Goal: Information Seeking & Learning: Learn about a topic

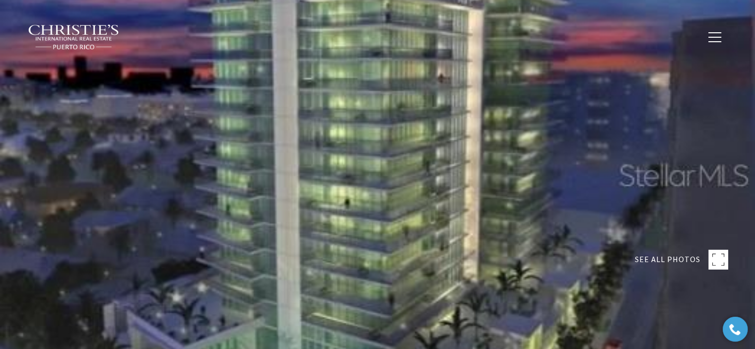
click at [95, 38] on img at bounding box center [74, 37] width 92 height 26
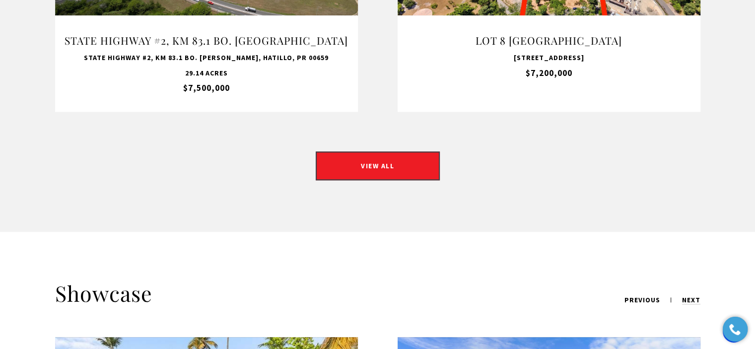
scroll to position [1093, 0]
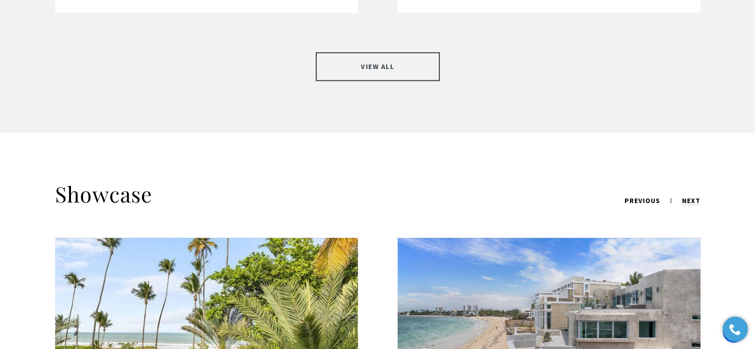
click at [406, 52] on link "VIEW ALL" at bounding box center [378, 66] width 124 height 29
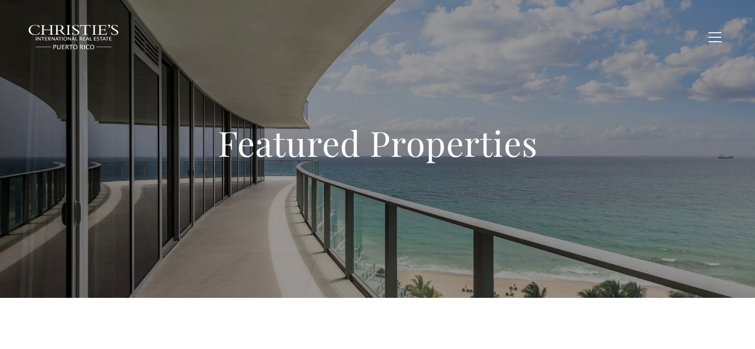
type input "**********"
type input "*********"
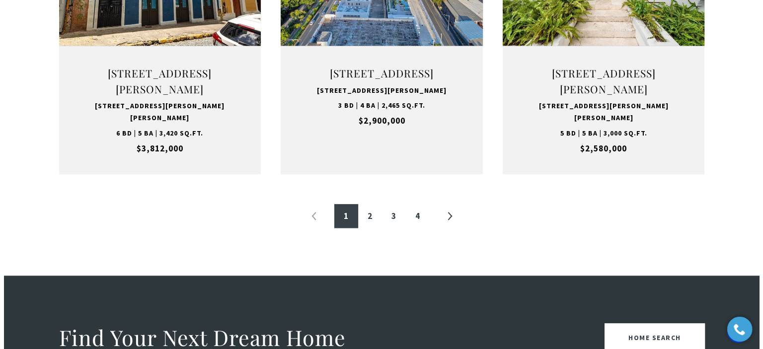
scroll to position [1142, 0]
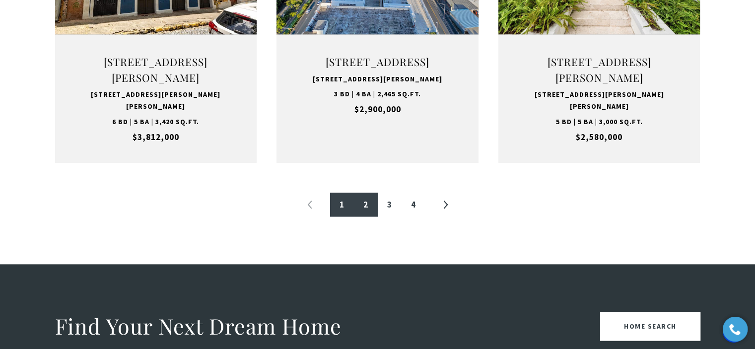
click at [364, 217] on link "2" at bounding box center [366, 205] width 24 height 24
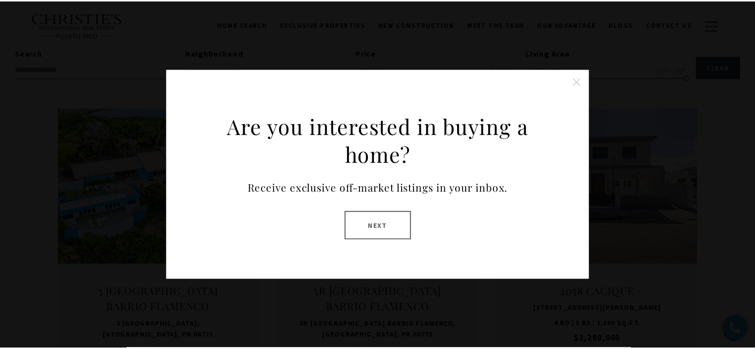
scroll to position [298, 0]
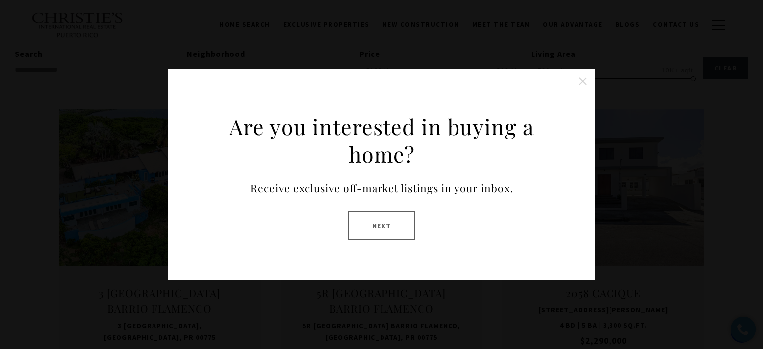
click at [582, 85] on button at bounding box center [583, 82] width 20 height 20
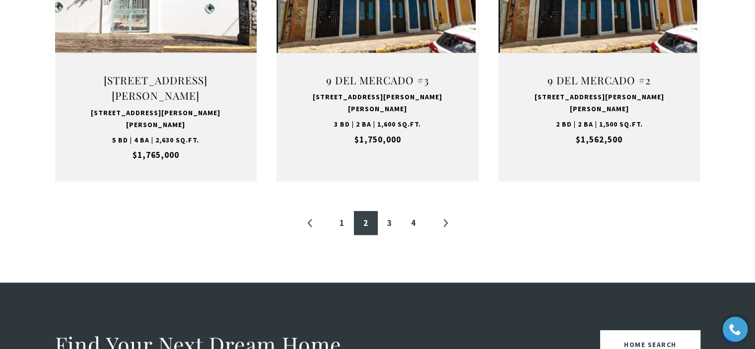
scroll to position [1142, 0]
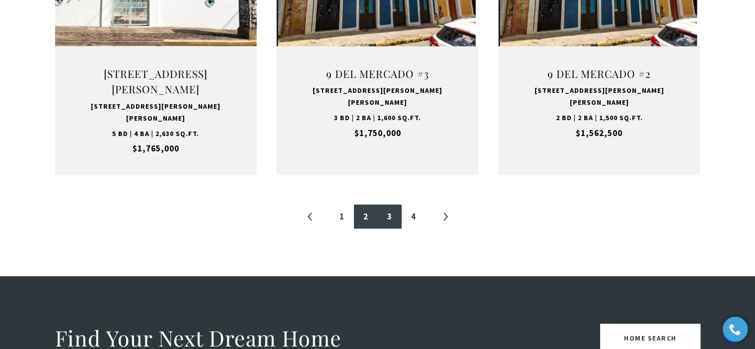
click at [392, 205] on link "3" at bounding box center [390, 217] width 24 height 24
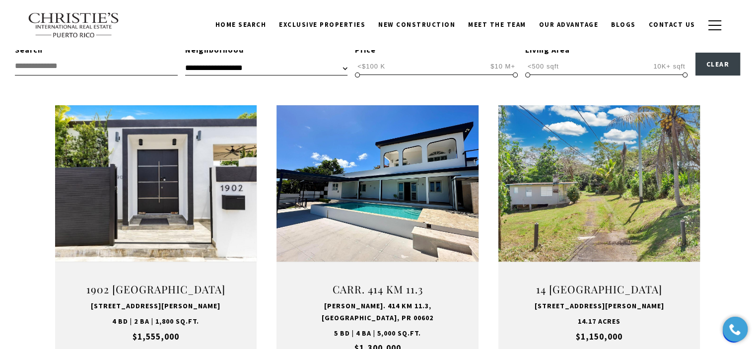
scroll to position [298, 0]
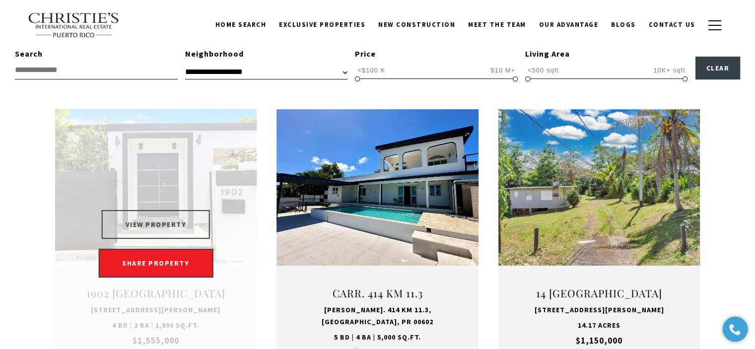
click at [175, 238] on button "VIEW PROPERTY" at bounding box center [156, 224] width 109 height 29
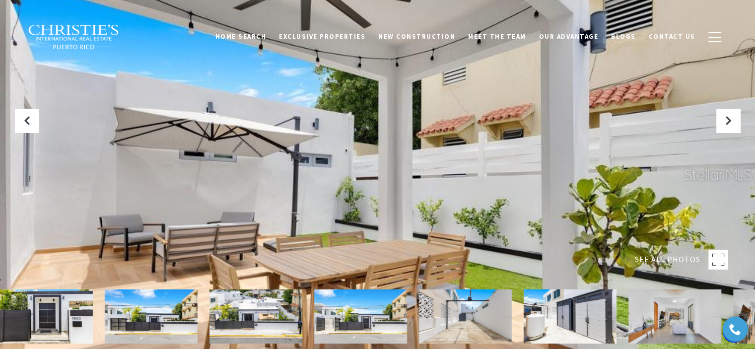
click at [217, 195] on div at bounding box center [377, 174] width 755 height 349
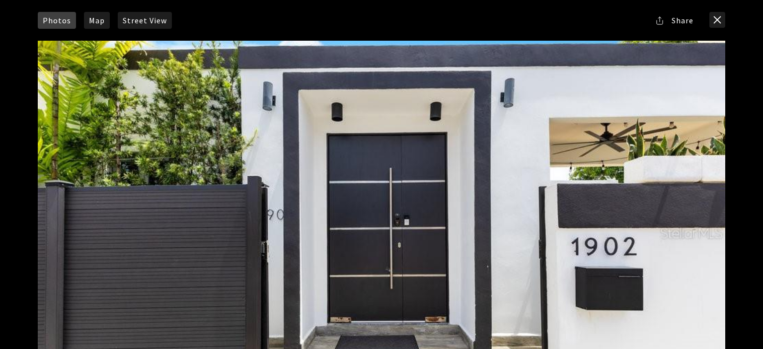
click at [105, 200] on div at bounding box center [381, 233] width 687 height 385
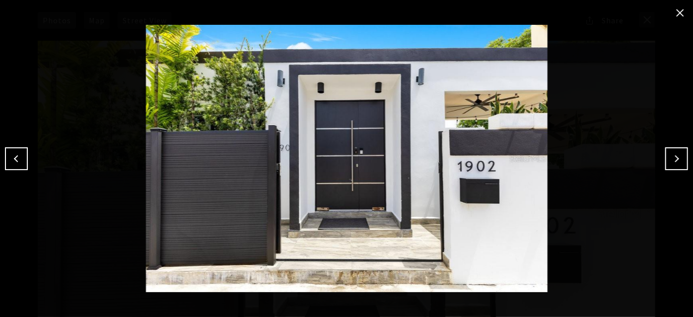
click at [679, 10] on button "close modal" at bounding box center [680, 13] width 16 height 16
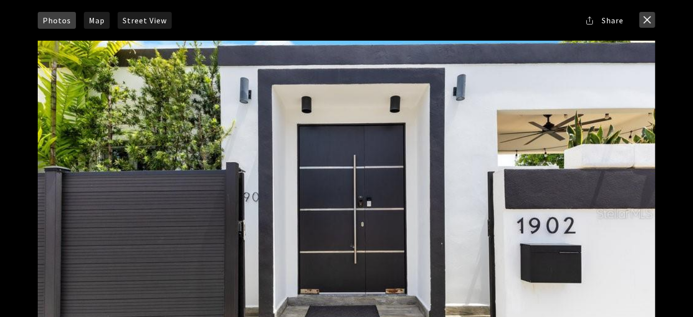
click at [643, 18] on button "close modal" at bounding box center [648, 20] width 16 height 16
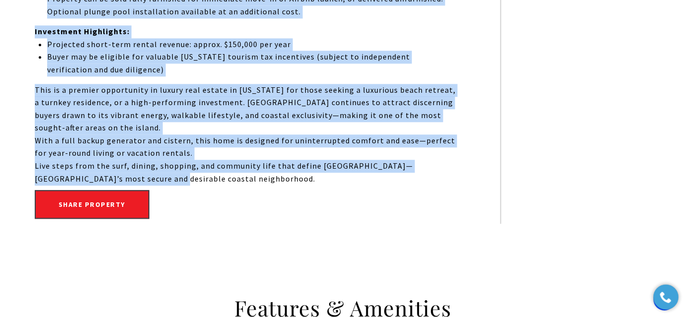
scroll to position [767, 0]
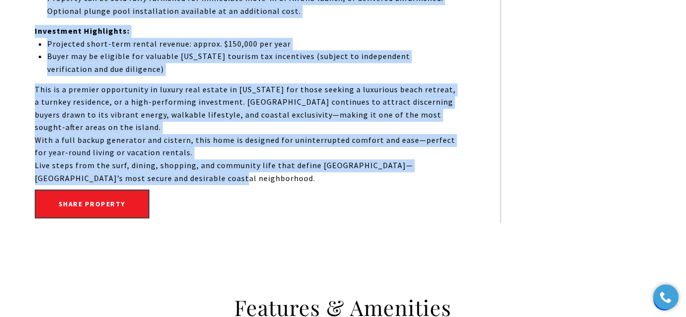
drag, startPoint x: 34, startPoint y: 51, endPoint x: 177, endPoint y: 182, distance: 194.4
copy div "Just two blocks from San Juan’s most celebrated beach, this fully renovated, mo…"
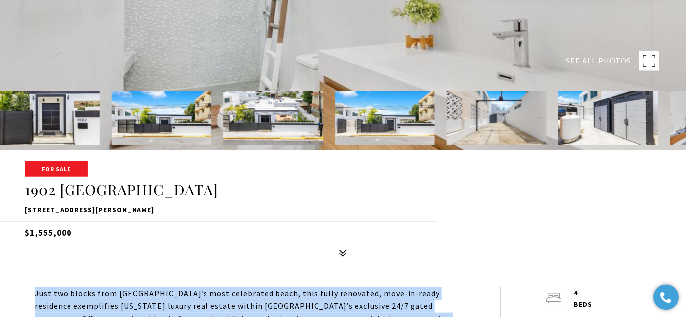
scroll to position [225, 0]
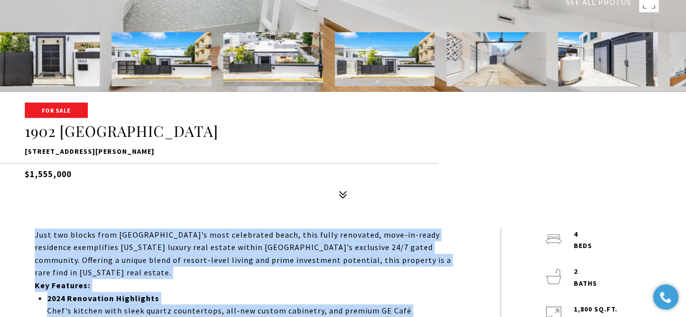
drag, startPoint x: 73, startPoint y: 173, endPoint x: 15, endPoint y: 176, distance: 57.7
click at [15, 176] on div "For Sale 1902 CALLE CACIQUE 1902 CALLE CACIQUE, SAN JUAN, PR 00911 $1,555,000" at bounding box center [343, 154] width 686 height 100
copy h5 "$1,555,000"
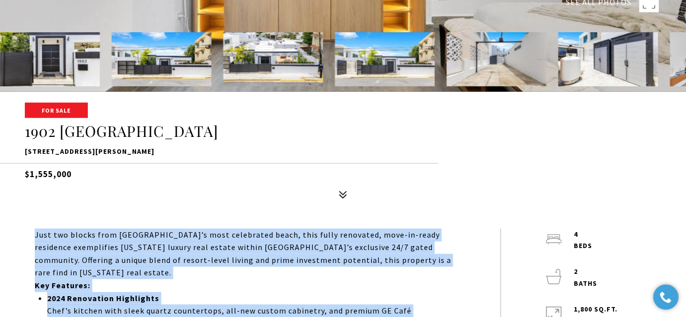
click at [354, 167] on h5 "$1,555,000" at bounding box center [343, 171] width 637 height 17
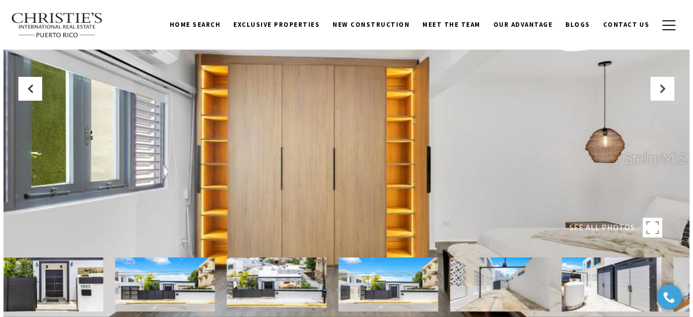
scroll to position [0, 0]
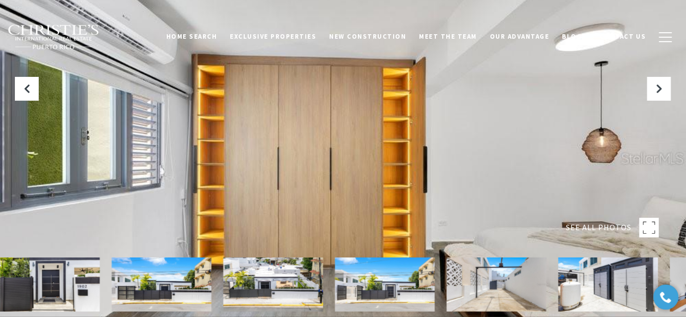
click at [343, 95] on div at bounding box center [343, 158] width 687 height 317
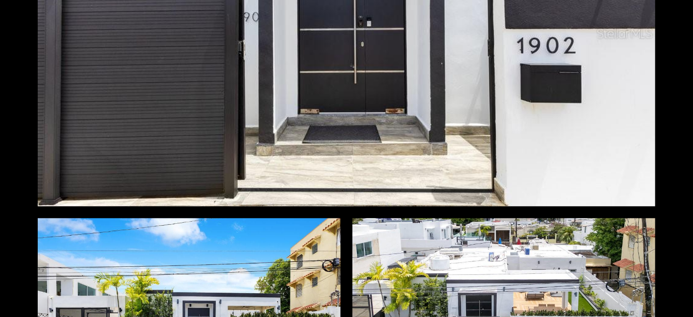
scroll to position [316, 0]
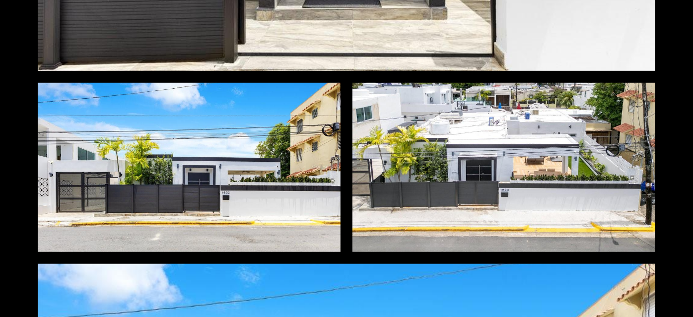
click at [243, 121] on div at bounding box center [189, 168] width 303 height 170
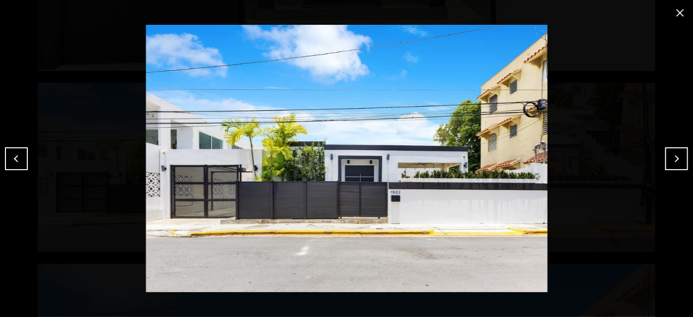
click at [123, 51] on img at bounding box center [347, 159] width 644 height 268
click at [683, 156] on button "Next" at bounding box center [677, 159] width 23 height 23
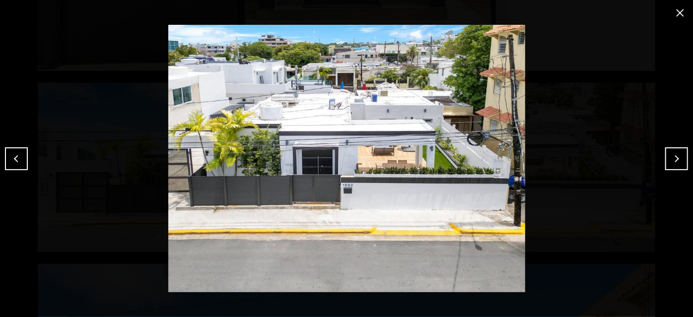
click at [683, 156] on button "Next" at bounding box center [677, 159] width 23 height 23
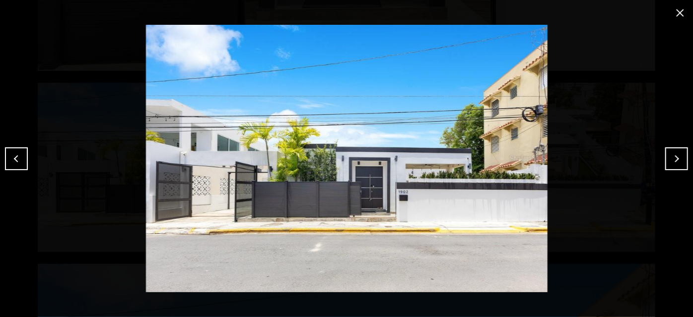
click at [683, 156] on button "Next" at bounding box center [677, 159] width 23 height 23
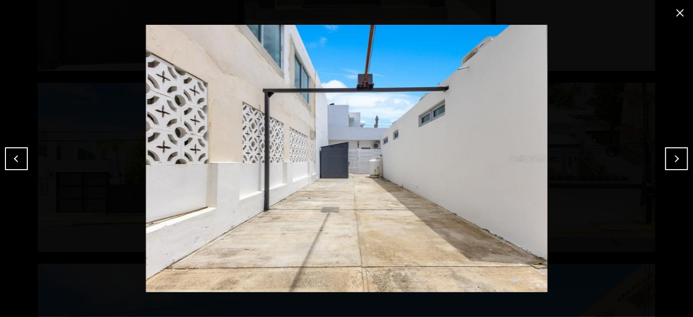
click at [683, 156] on button "Next" at bounding box center [677, 159] width 23 height 23
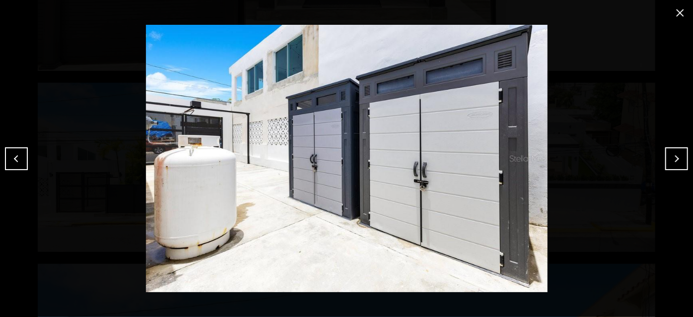
click at [683, 156] on button "Next" at bounding box center [677, 159] width 23 height 23
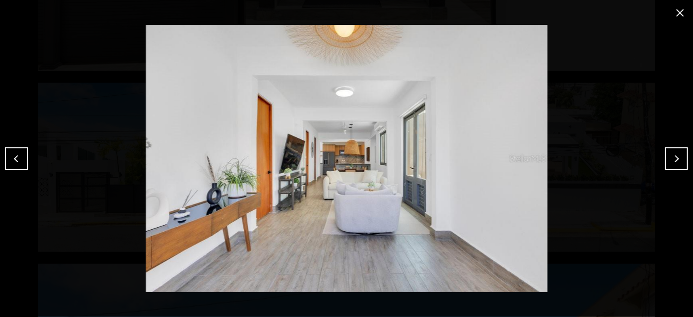
click at [683, 156] on button "Next" at bounding box center [677, 159] width 23 height 23
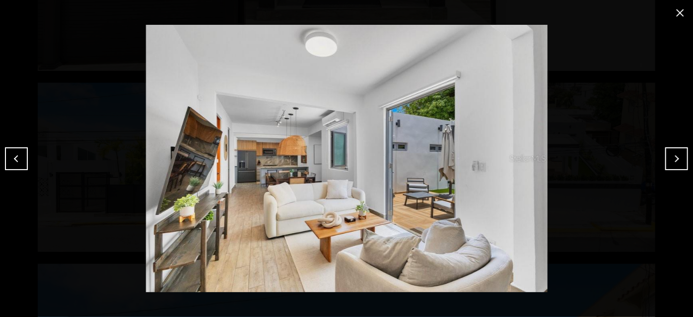
click at [679, 154] on button "Next" at bounding box center [677, 159] width 23 height 23
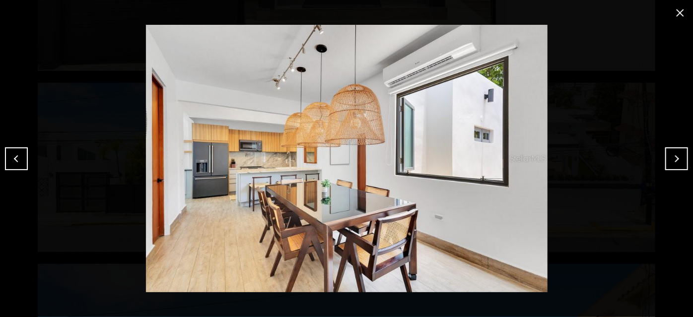
click at [678, 162] on button "Next" at bounding box center [677, 159] width 23 height 23
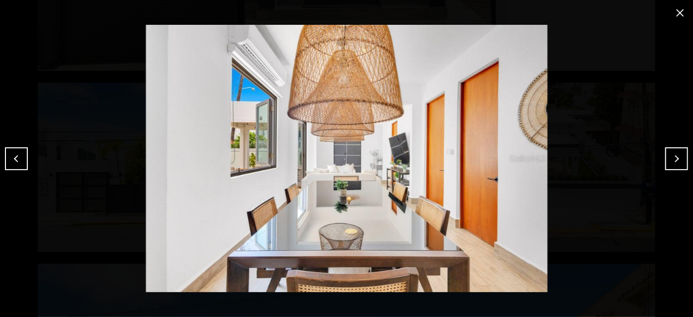
click at [678, 162] on button "Next" at bounding box center [677, 159] width 23 height 23
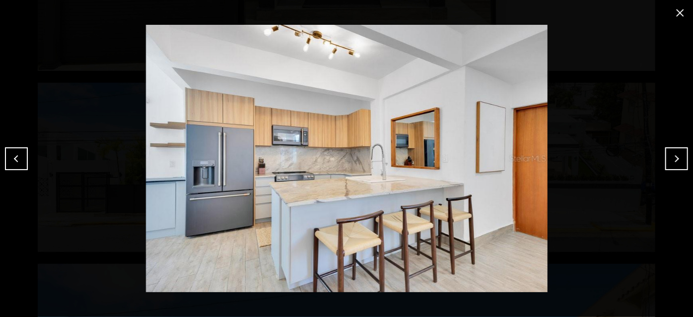
click at [681, 164] on button "Next" at bounding box center [677, 159] width 23 height 23
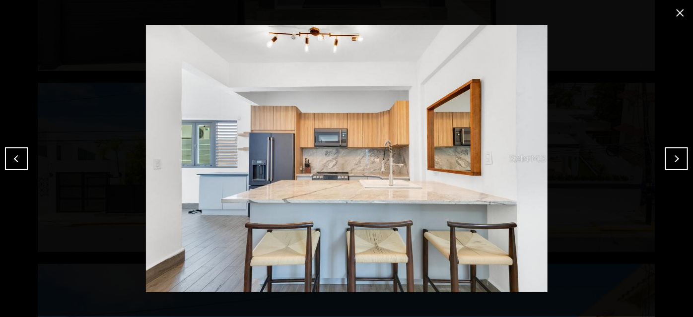
click at [681, 164] on button "Next" at bounding box center [677, 159] width 23 height 23
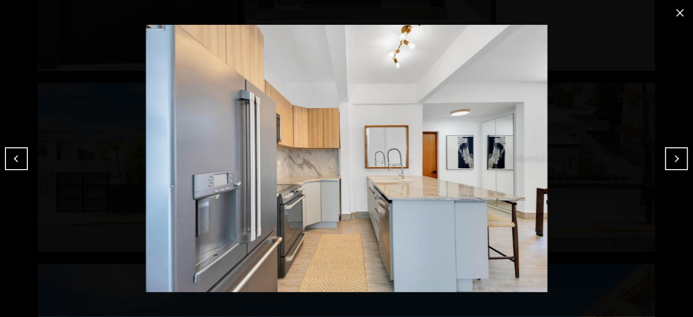
click at [681, 164] on button "Next" at bounding box center [677, 159] width 23 height 23
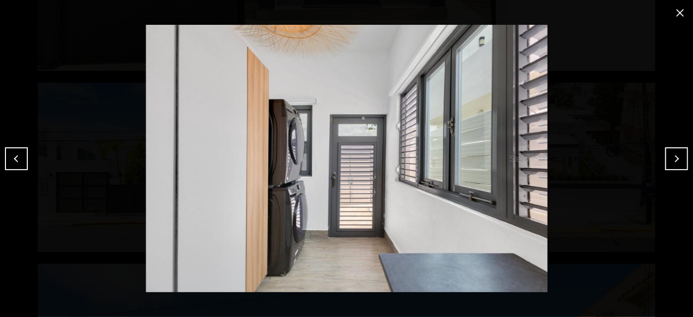
click at [681, 164] on button "Next" at bounding box center [677, 159] width 23 height 23
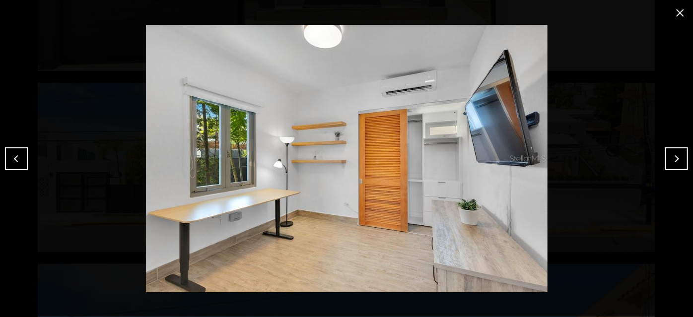
click at [681, 164] on button "Next" at bounding box center [677, 159] width 23 height 23
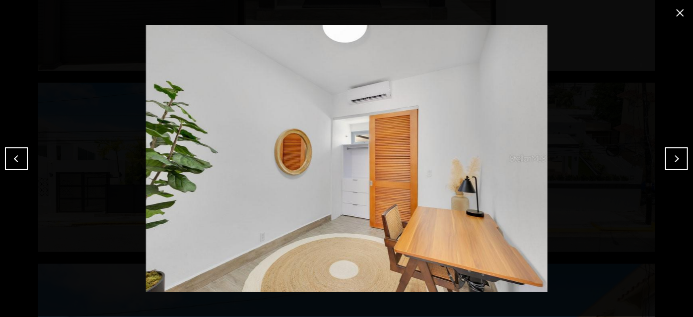
click at [670, 158] on button "Next" at bounding box center [677, 159] width 23 height 23
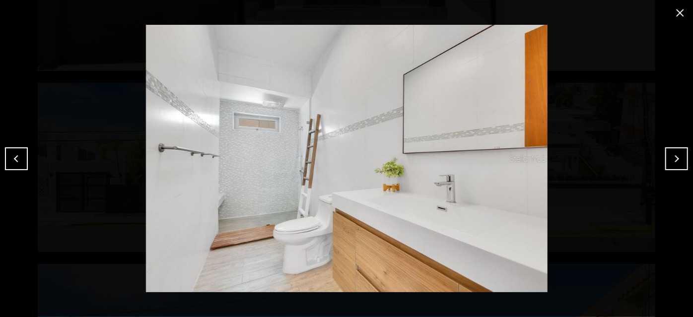
click at [672, 164] on button "Next" at bounding box center [677, 159] width 23 height 23
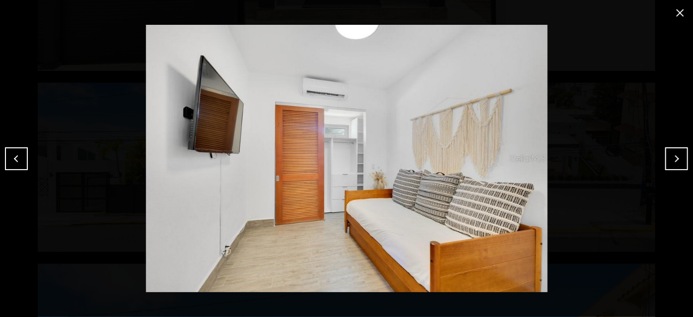
click at [672, 164] on button "Next" at bounding box center [677, 159] width 23 height 23
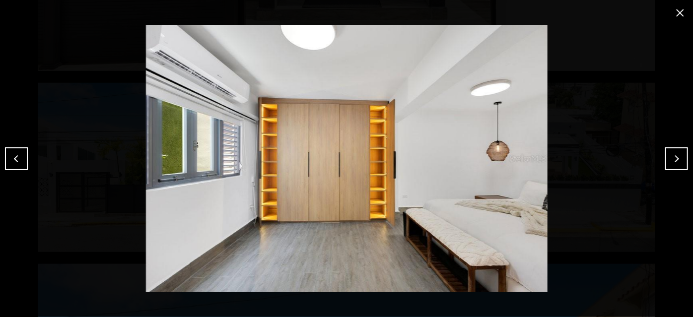
click at [672, 164] on button "Next" at bounding box center [677, 159] width 23 height 23
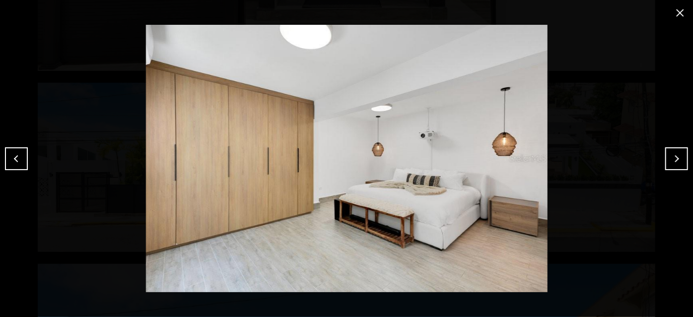
click at [670, 162] on button "Next" at bounding box center [677, 159] width 23 height 23
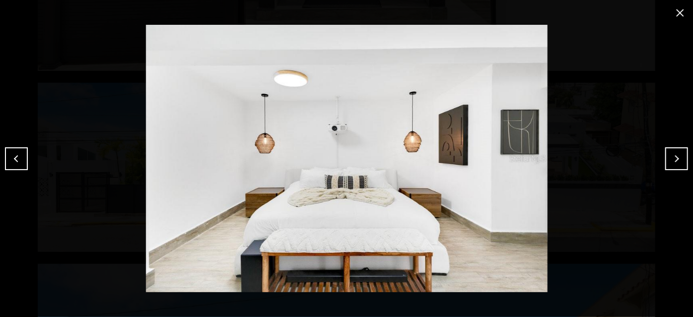
click at [670, 162] on button "Next" at bounding box center [677, 159] width 23 height 23
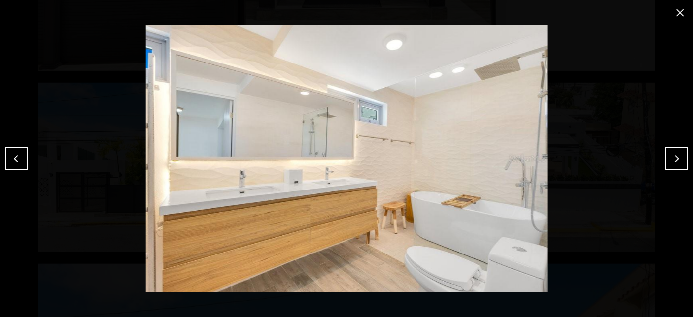
click at [685, 161] on button "Next" at bounding box center [677, 159] width 23 height 23
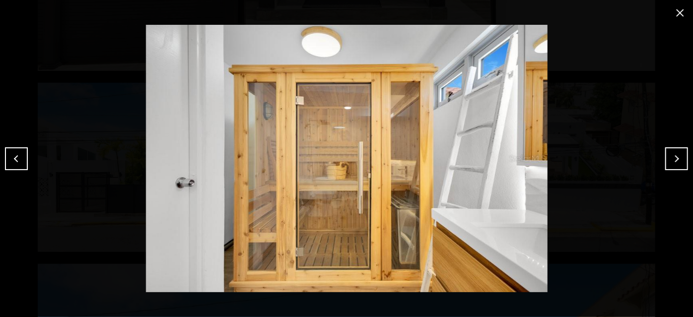
click at [679, 161] on button "Next" at bounding box center [677, 159] width 23 height 23
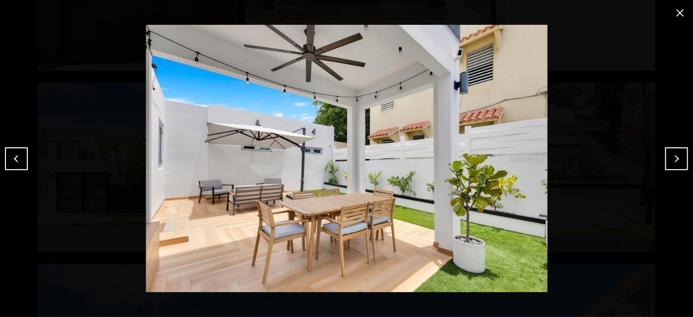
click at [676, 160] on button "Next" at bounding box center [677, 159] width 23 height 23
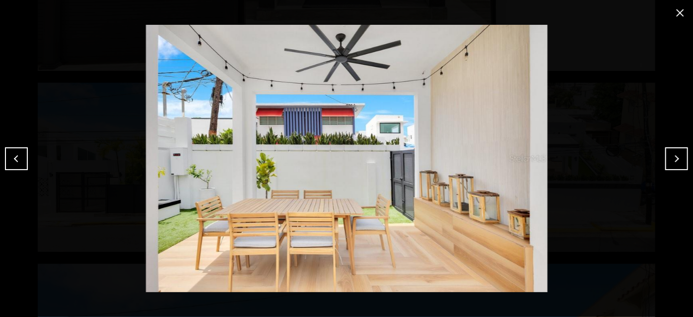
click at [676, 160] on button "Next" at bounding box center [677, 159] width 23 height 23
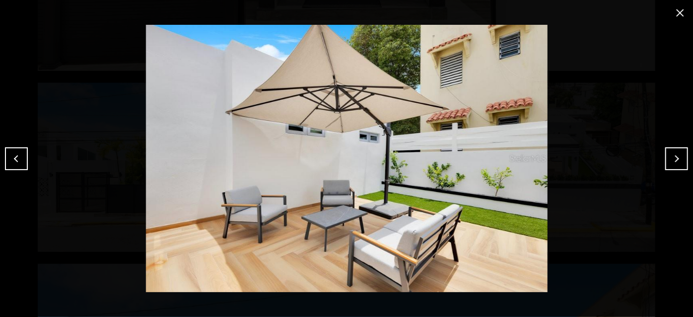
click at [676, 160] on button "Next" at bounding box center [677, 159] width 23 height 23
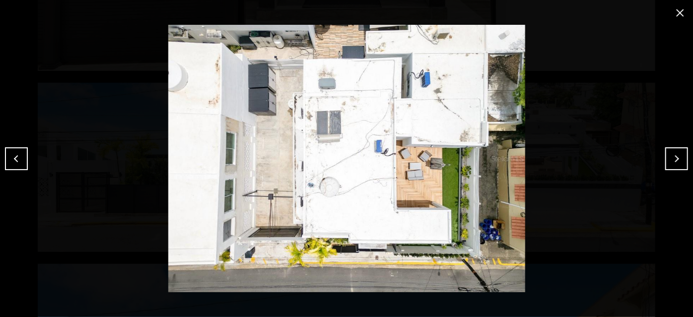
click at [676, 160] on button "Next" at bounding box center [677, 159] width 23 height 23
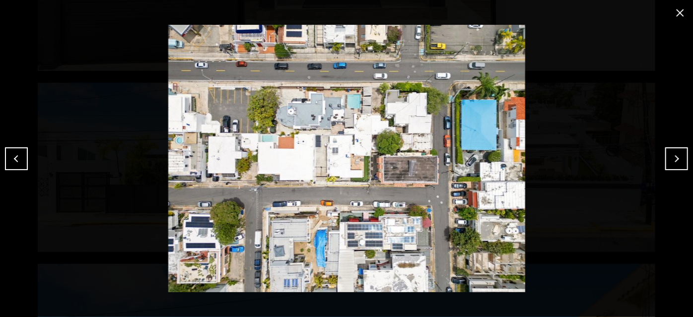
click at [676, 160] on button "Next" at bounding box center [677, 159] width 23 height 23
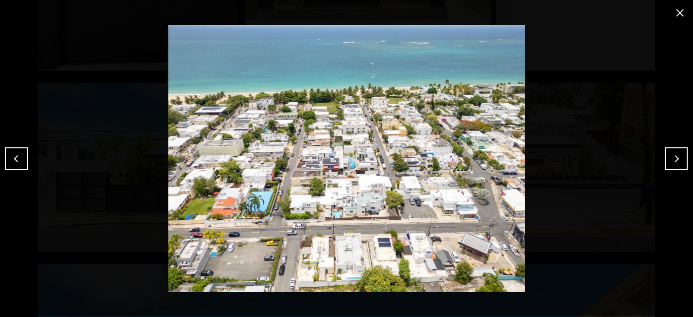
click at [676, 160] on button "Next" at bounding box center [677, 159] width 23 height 23
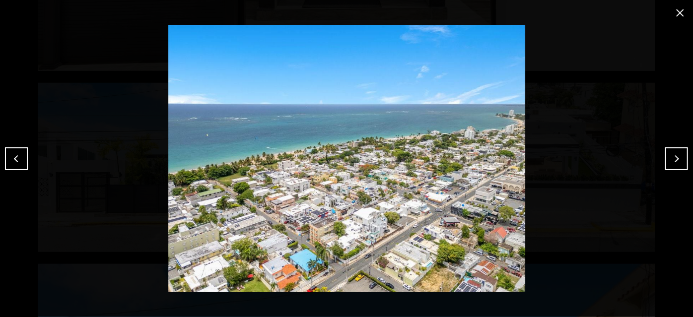
click at [676, 160] on button "Next" at bounding box center [677, 159] width 23 height 23
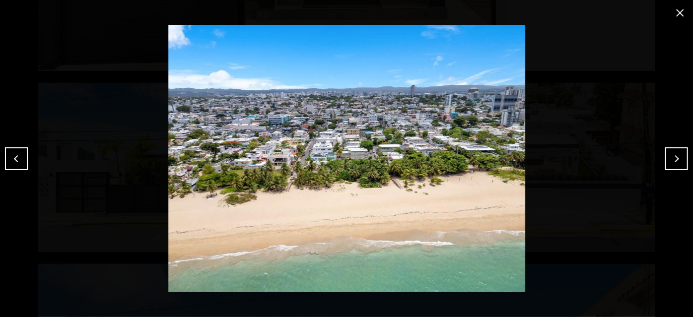
click at [676, 160] on button "Next" at bounding box center [677, 159] width 23 height 23
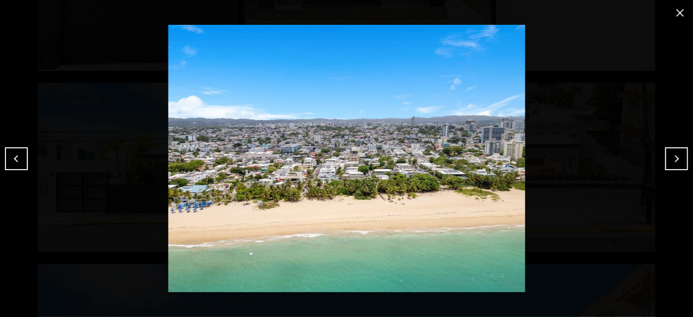
click at [676, 160] on button "Next" at bounding box center [677, 159] width 23 height 23
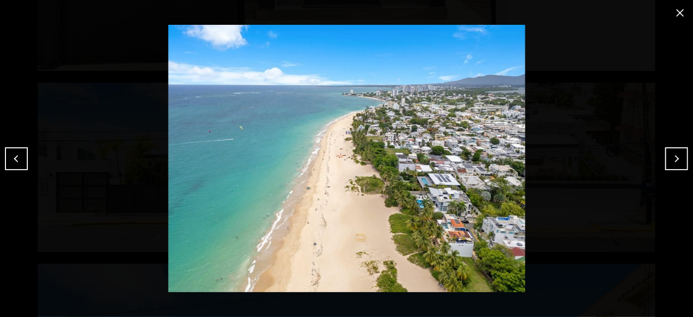
click at [676, 160] on button "Next" at bounding box center [677, 159] width 23 height 23
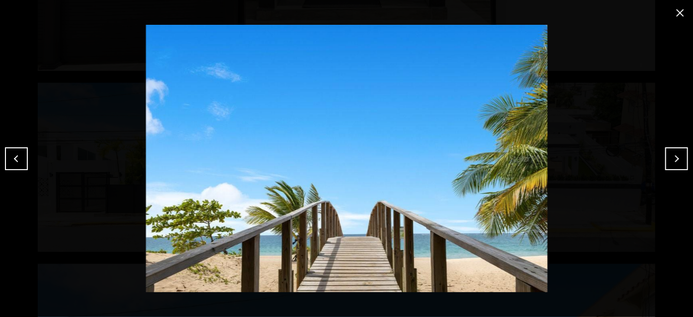
click at [676, 160] on button "Next" at bounding box center [677, 159] width 23 height 23
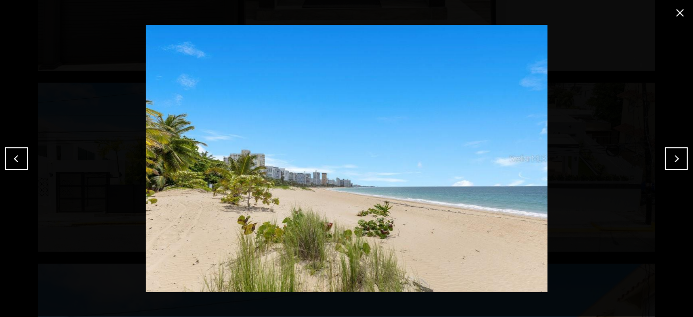
click at [676, 160] on button "Next" at bounding box center [677, 159] width 23 height 23
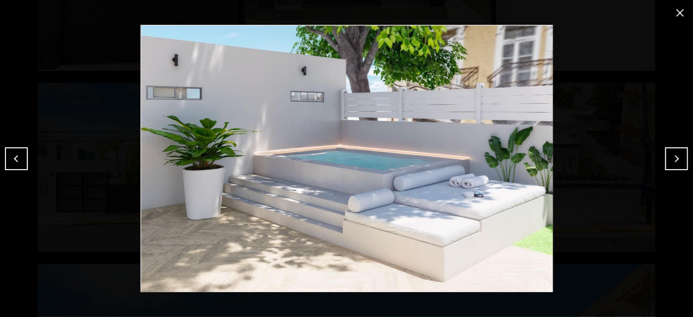
click at [676, 160] on button "Next" at bounding box center [677, 159] width 23 height 23
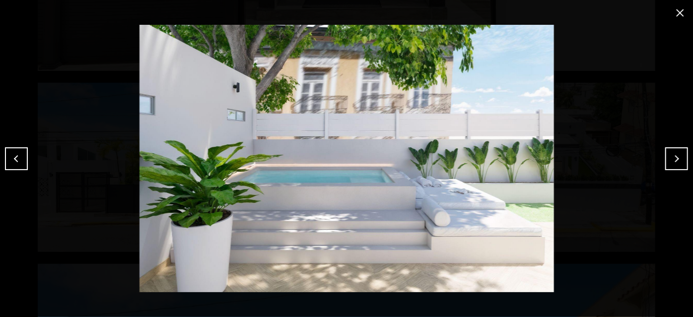
click at [676, 160] on button "Next" at bounding box center [677, 159] width 23 height 23
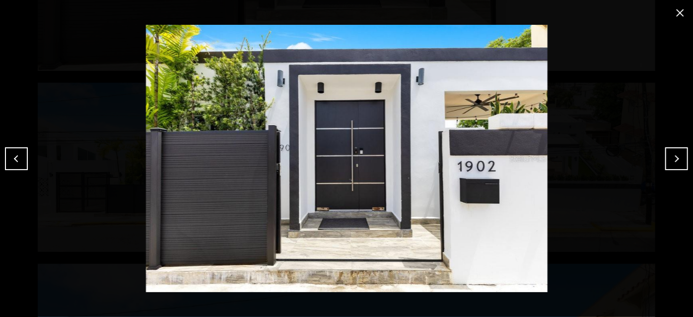
click at [676, 160] on button "Next" at bounding box center [677, 159] width 23 height 23
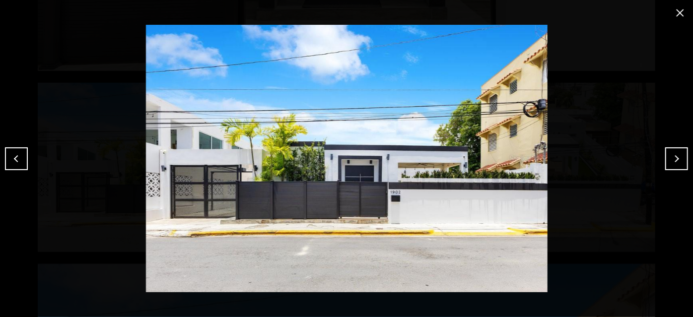
click at [676, 10] on button "close modal" at bounding box center [680, 13] width 16 height 16
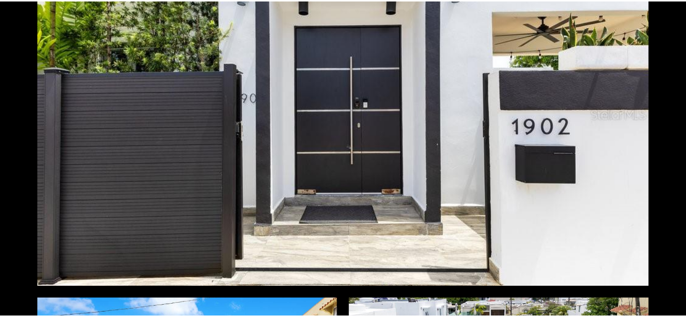
scroll to position [0, 0]
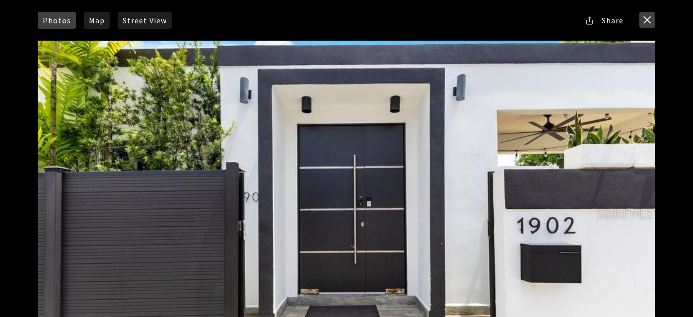
click at [652, 20] on button "close modal" at bounding box center [648, 20] width 16 height 16
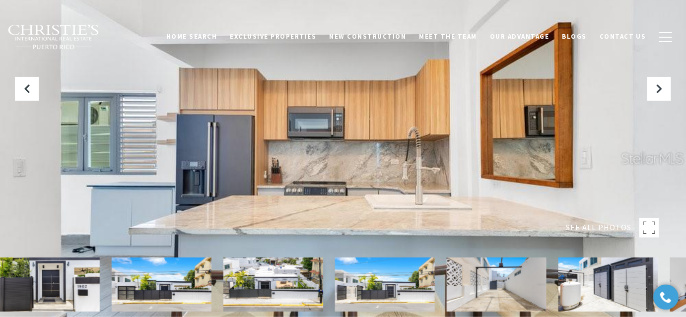
click at [34, 38] on img at bounding box center [53, 37] width 92 height 26
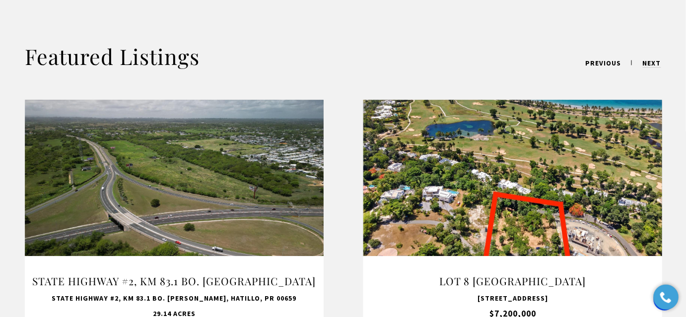
scroll to position [858, 0]
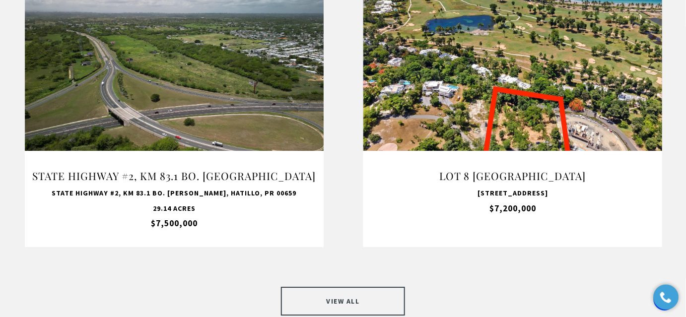
click at [312, 287] on link "VIEW ALL" at bounding box center [343, 301] width 124 height 29
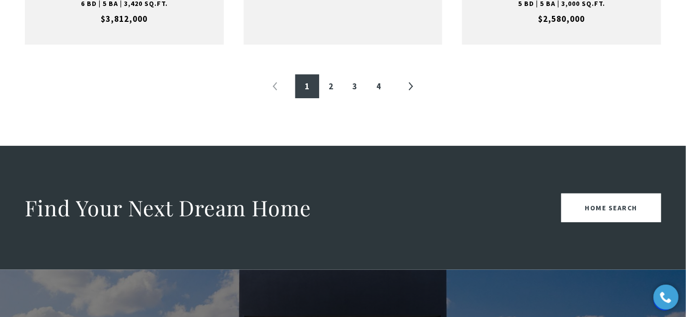
scroll to position [1264, 0]
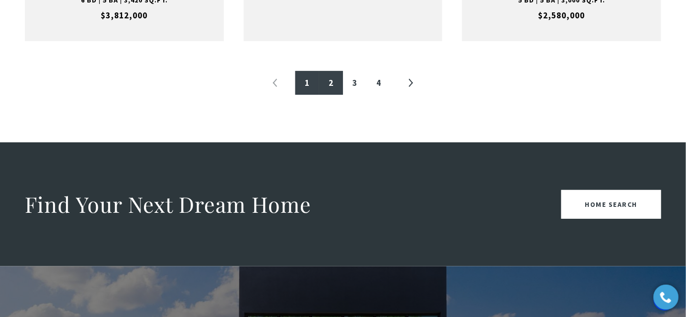
click at [343, 95] on link "2" at bounding box center [331, 83] width 24 height 24
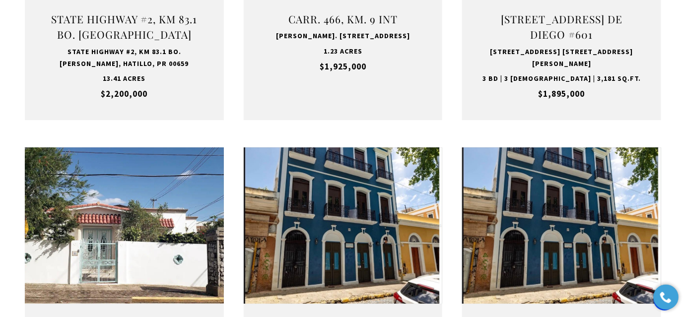
scroll to position [1065, 0]
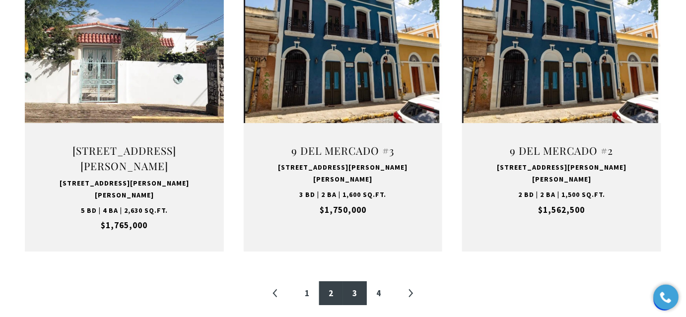
click at [358, 282] on link "3" at bounding box center [355, 294] width 24 height 24
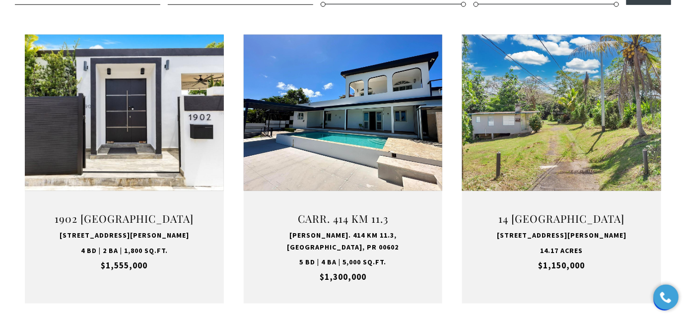
scroll to position [388, 0]
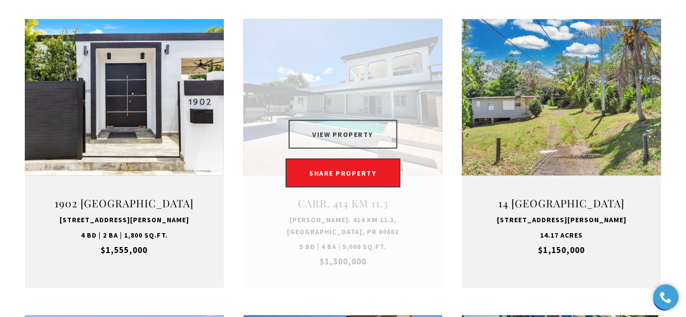
click at [324, 142] on button "VIEW PROPERTY" at bounding box center [343, 134] width 109 height 29
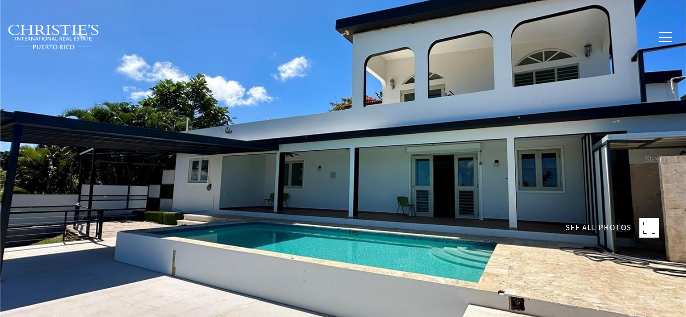
type input "**********"
type input "********"
type input "***"
type input "**********"
type input "**"
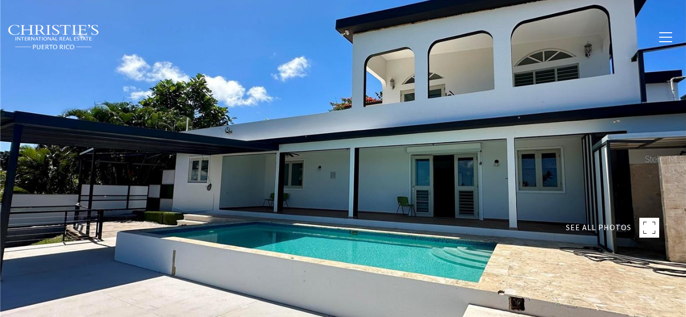
type input "********"
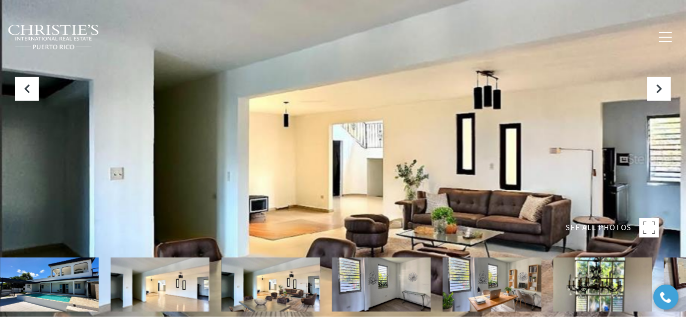
click at [384, 120] on div at bounding box center [343, 158] width 687 height 317
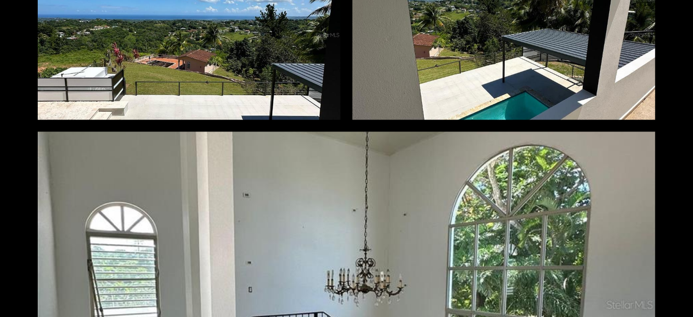
scroll to position [4655, 0]
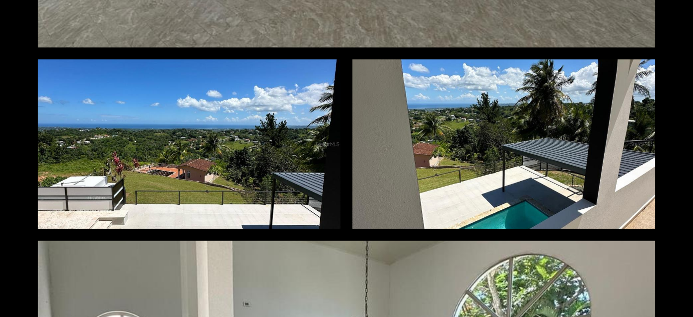
click at [157, 147] on div at bounding box center [189, 145] width 303 height 170
